Goal: Communication & Community: Answer question/provide support

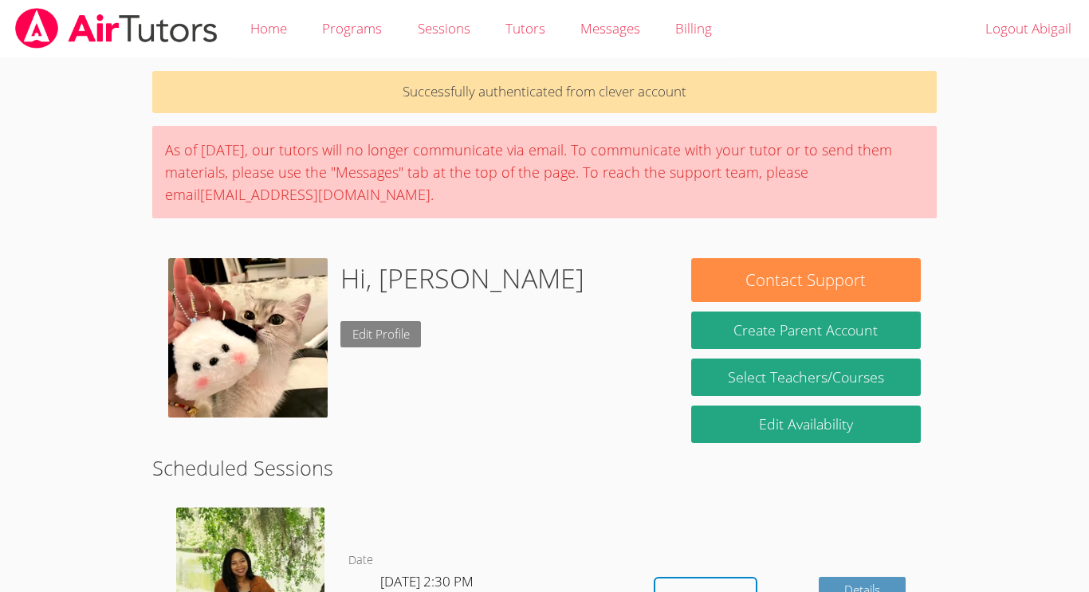
click at [362, 326] on link "Edit Profile" at bounding box center [380, 334] width 81 height 26
click at [267, 372] on img at bounding box center [247, 337] width 159 height 159
click at [247, 355] on img at bounding box center [247, 337] width 159 height 159
click at [274, 359] on img at bounding box center [247, 337] width 159 height 159
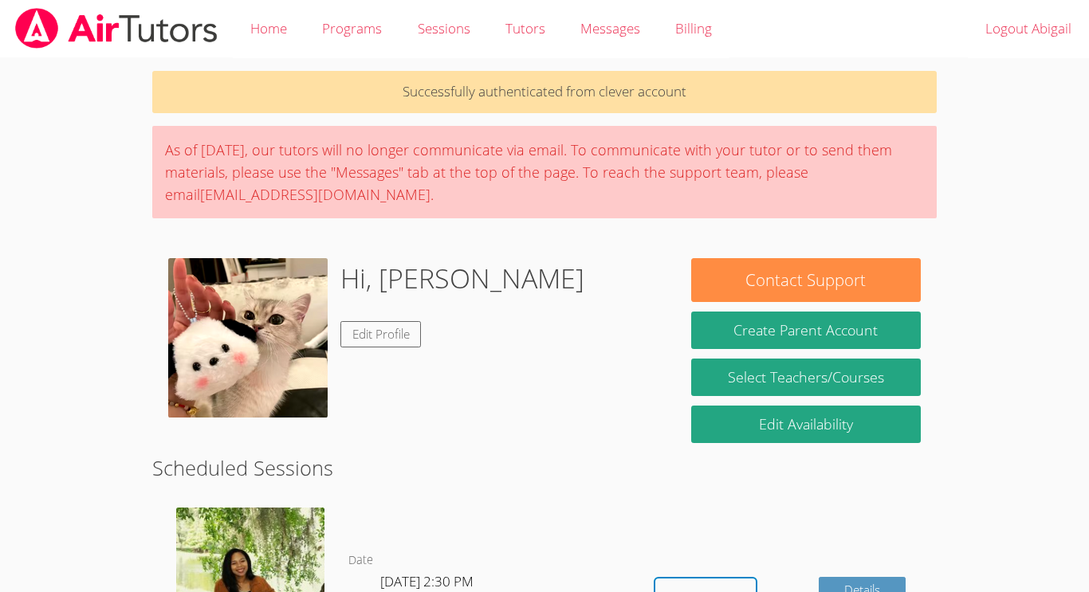
click at [243, 363] on img at bounding box center [247, 337] width 159 height 159
click at [211, 311] on img at bounding box center [247, 337] width 159 height 159
click at [379, 343] on link "Edit Profile" at bounding box center [380, 334] width 81 height 26
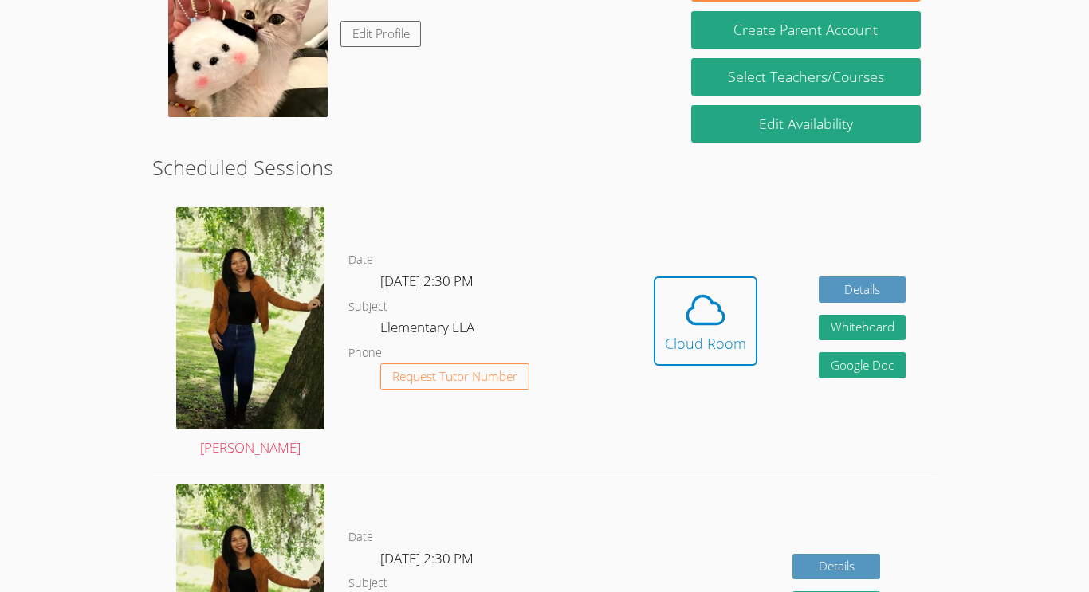
scroll to position [308, 0]
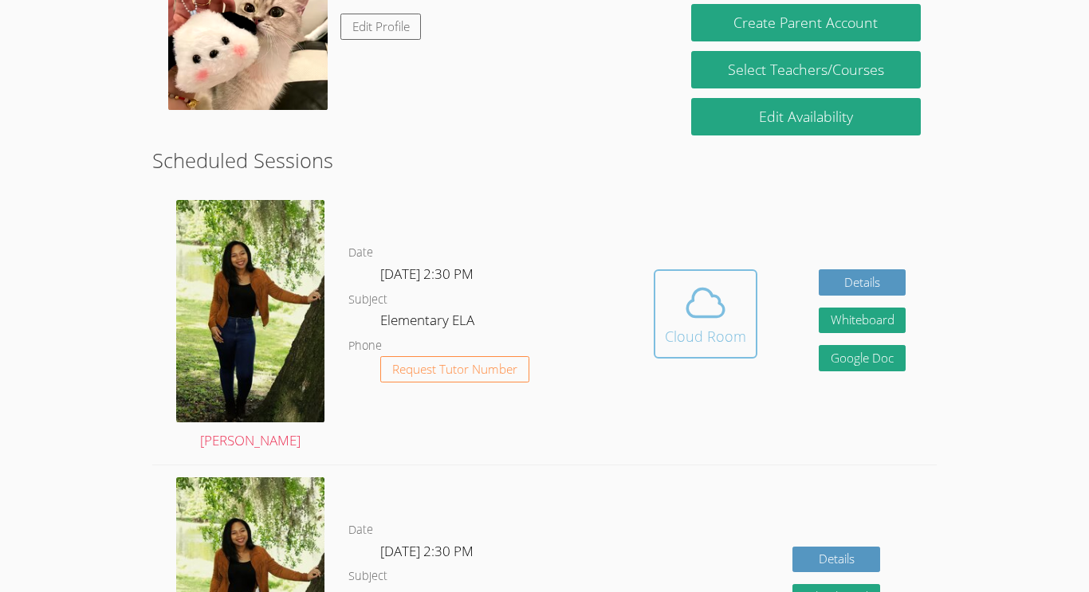
click at [706, 304] on icon at bounding box center [705, 303] width 45 height 45
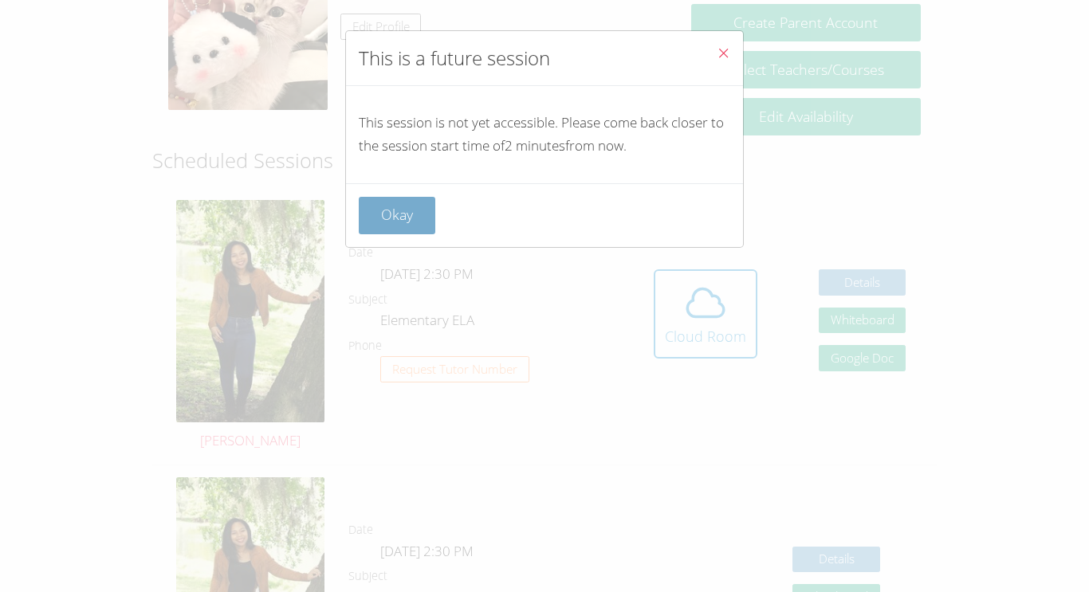
click at [401, 207] on button "Okay" at bounding box center [397, 215] width 77 height 37
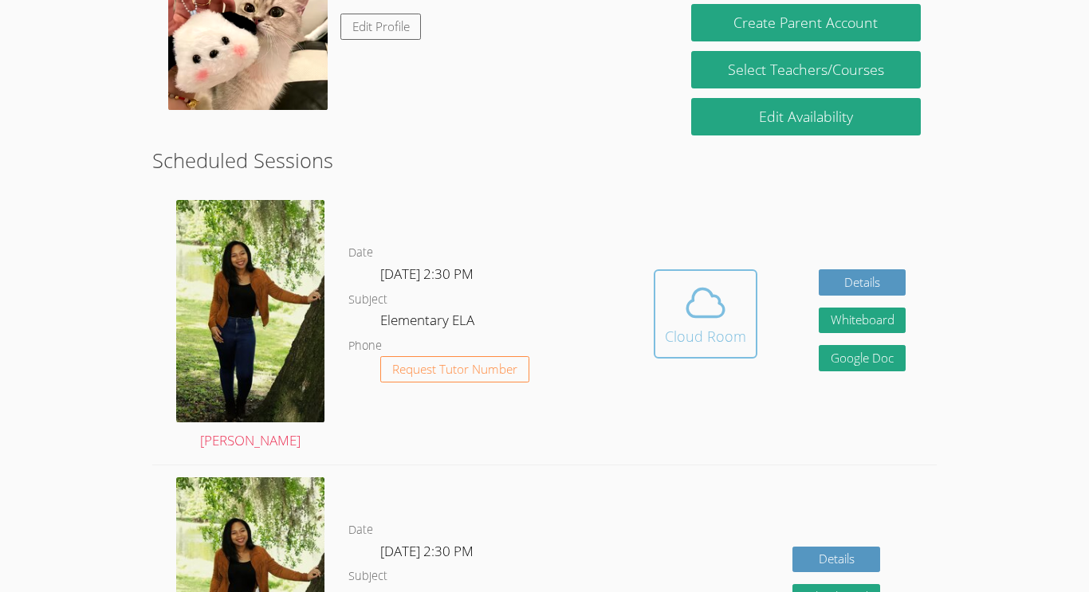
click at [695, 293] on icon at bounding box center [705, 303] width 37 height 28
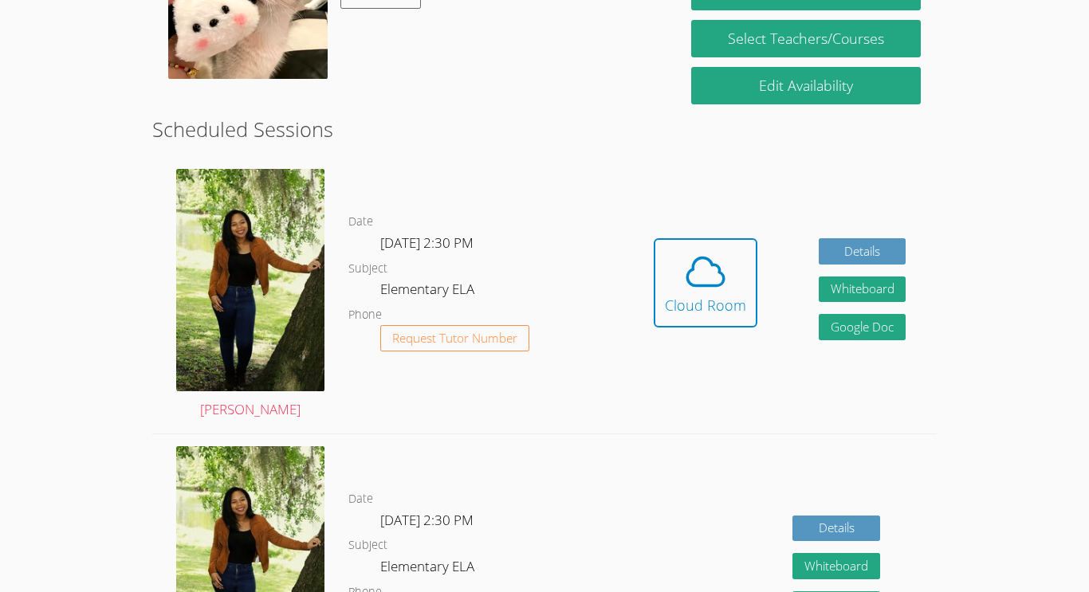
scroll to position [336, 0]
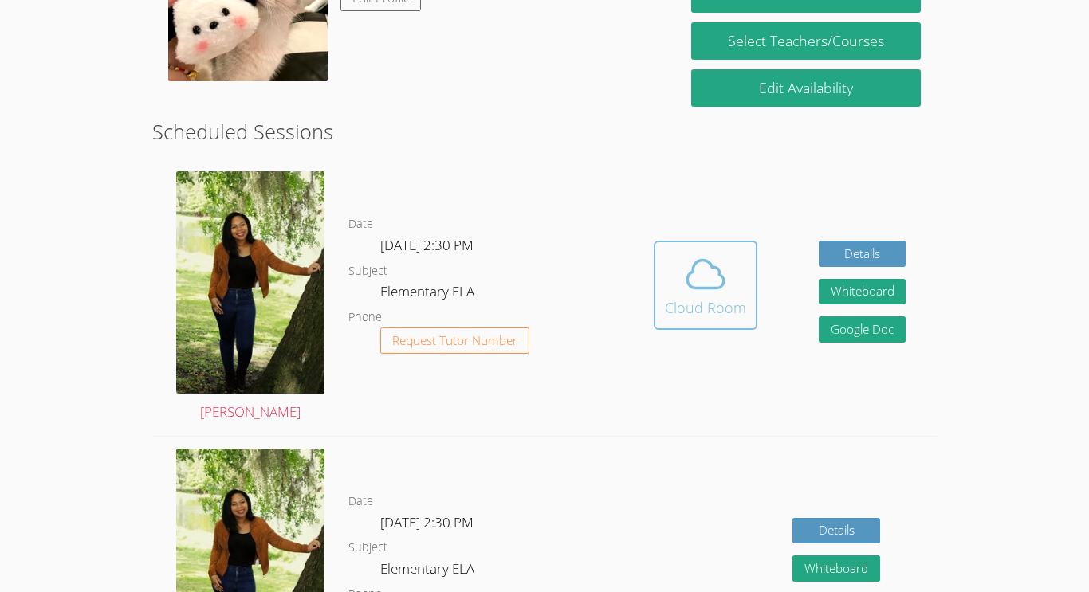
click at [685, 294] on icon at bounding box center [705, 274] width 45 height 45
click at [692, 285] on icon at bounding box center [705, 274] width 45 height 45
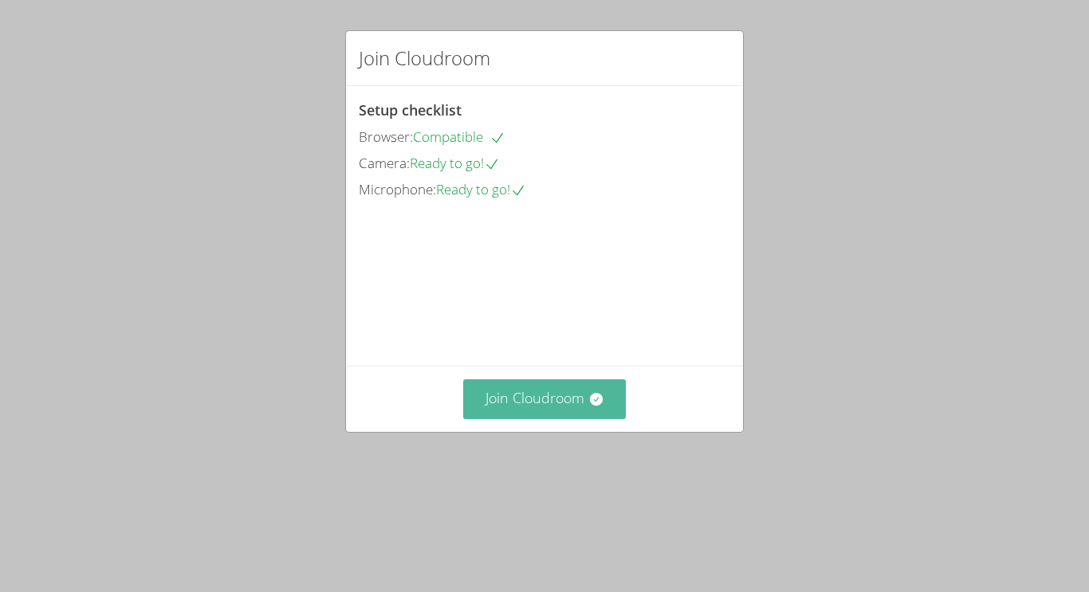
click at [541, 418] on button "Join Cloudroom" at bounding box center [544, 398] width 163 height 39
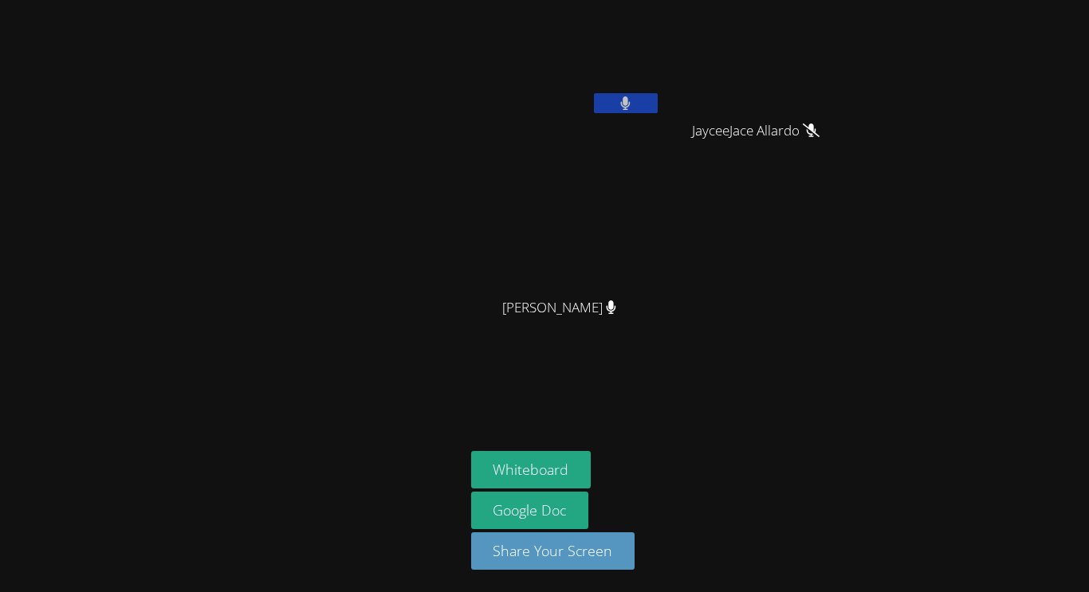
click at [597, 104] on button at bounding box center [626, 103] width 64 height 20
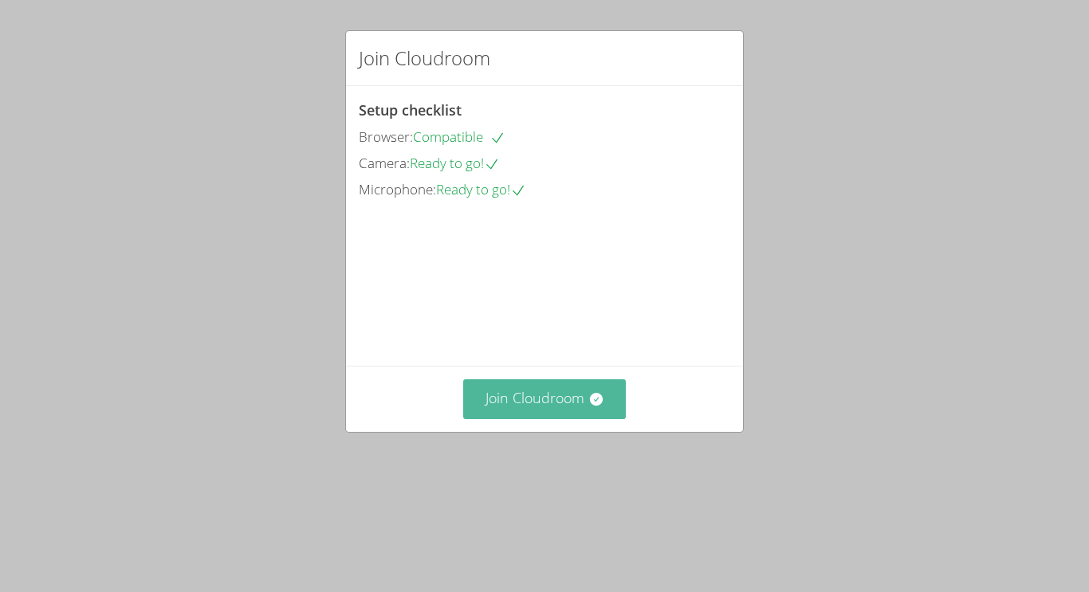
click at [563, 418] on button "Join Cloudroom" at bounding box center [544, 398] width 163 height 39
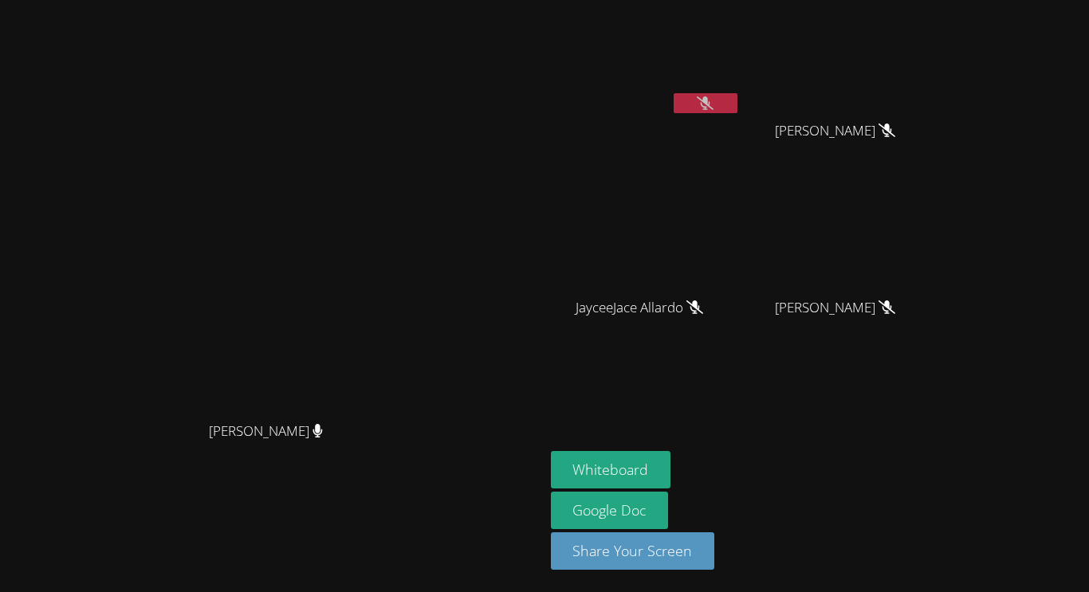
click at [737, 104] on button at bounding box center [705, 103] width 64 height 20
click at [710, 109] on icon at bounding box center [705, 103] width 10 height 14
click at [671, 479] on button "Whiteboard" at bounding box center [611, 469] width 120 height 37
click at [713, 101] on icon at bounding box center [705, 103] width 17 height 14
click at [710, 108] on icon at bounding box center [705, 103] width 10 height 14
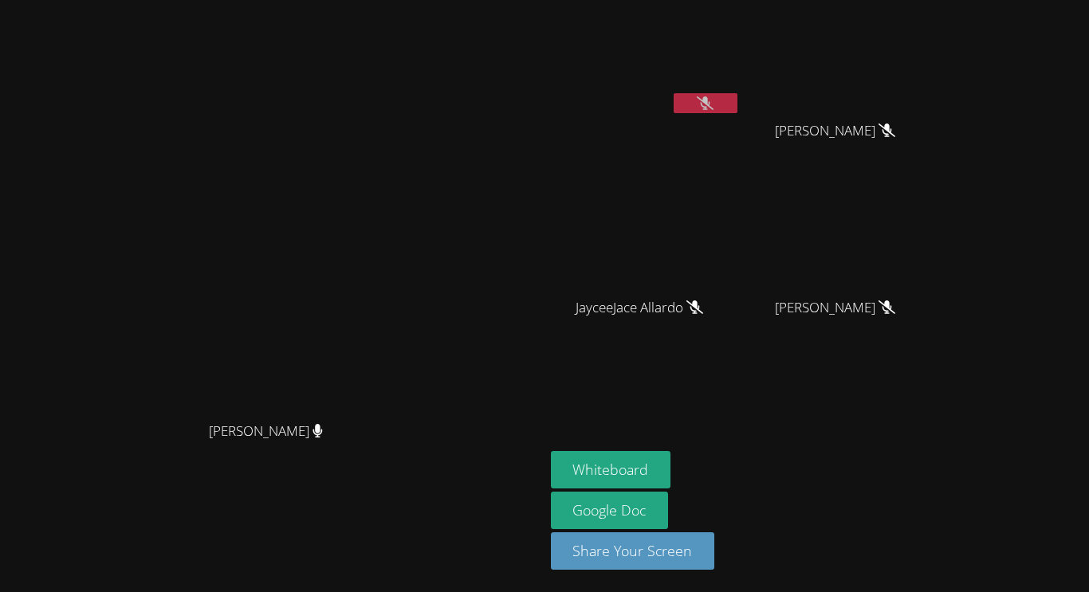
click at [713, 101] on icon at bounding box center [705, 103] width 17 height 14
click at [737, 95] on button at bounding box center [705, 103] width 64 height 20
click at [713, 102] on icon at bounding box center [705, 103] width 17 height 14
click at [713, 98] on icon at bounding box center [705, 103] width 17 height 14
click at [710, 108] on icon at bounding box center [705, 103] width 10 height 14
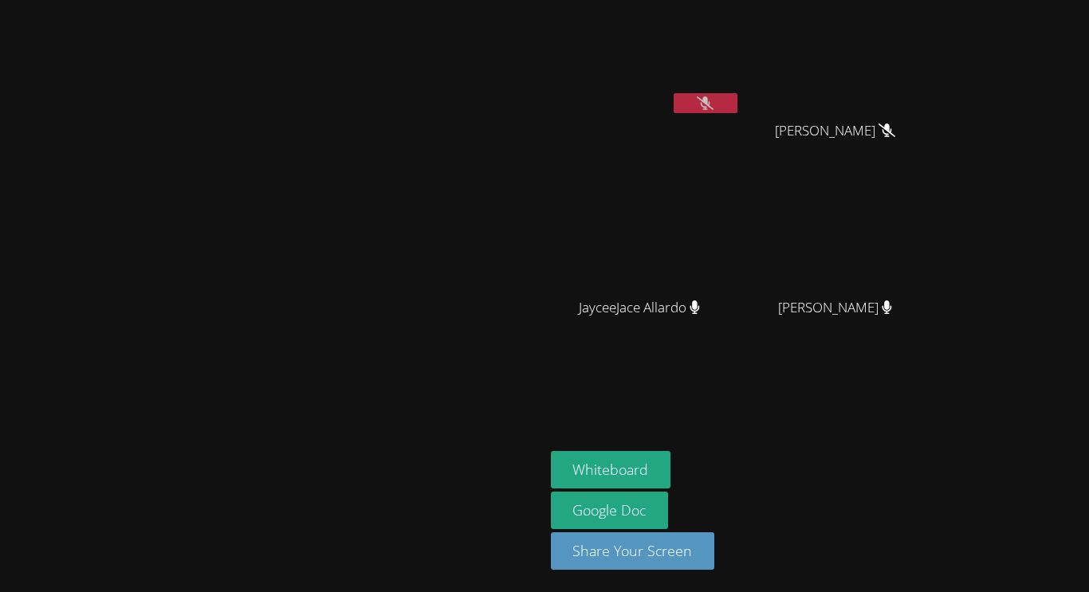
click at [737, 99] on button at bounding box center [705, 103] width 64 height 20
click at [737, 100] on button at bounding box center [705, 103] width 64 height 20
